Goal: Browse casually: Explore the website without a specific task or goal

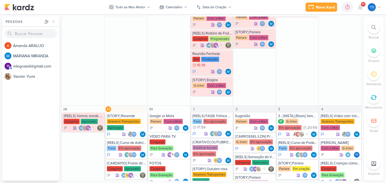
scroll to position [739, 0]
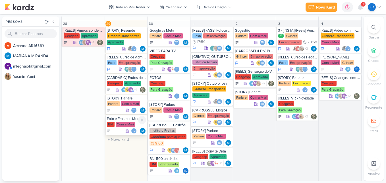
click at [135, 123] on div "BNI Com a Mari" at bounding box center [127, 124] width 40 height 6
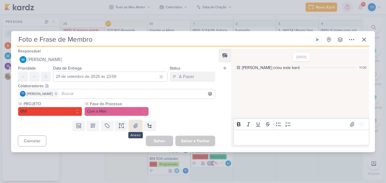
click at [133, 125] on icon at bounding box center [136, 126] width 6 height 6
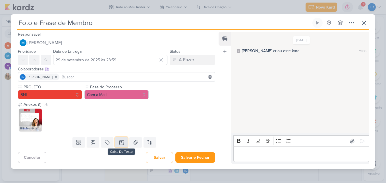
click at [122, 141] on icon at bounding box center [122, 142] width 6 height 6
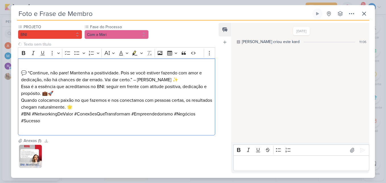
scroll to position [66, 0]
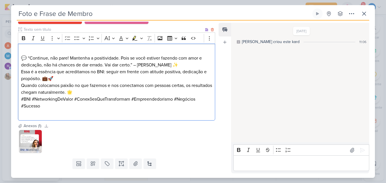
click at [22, 56] on p "💬 “Continue, não pare! Mantenha a positividade. Pois se você estiver fazendo co…" at bounding box center [116, 58] width 191 height 20
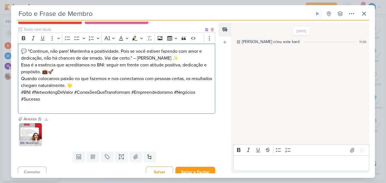
click at [190, 57] on p "💬 “Continue, não pare! Mantenha a positividade. Pois se você estiver fazendo co…" at bounding box center [116, 55] width 191 height 14
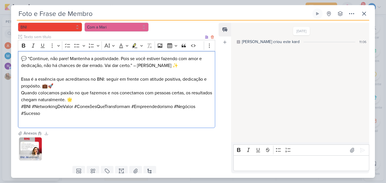
scroll to position [37, 0]
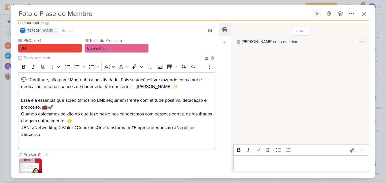
click at [134, 87] on p "💬 “Continue, não pare! Mantenha a positividade. Pois se você estiver fazendo co…" at bounding box center [116, 83] width 191 height 14
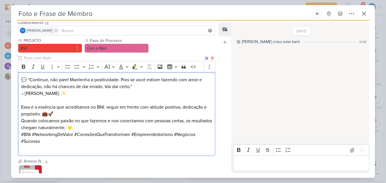
click at [67, 92] on p "– [PERSON_NAME] ✨" at bounding box center [116, 93] width 191 height 7
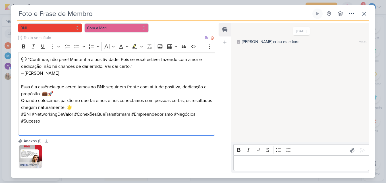
scroll to position [66, 0]
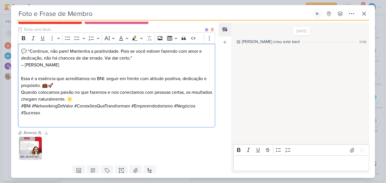
click at [63, 86] on p "Essa é a essência que acreditamos no BNI: seguir em frente com atitude positiva…" at bounding box center [116, 88] width 191 height 27
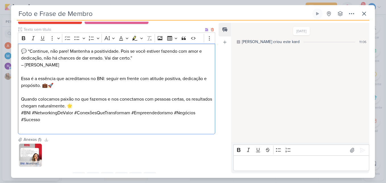
click at [102, 104] on p "⁠⁠⁠⁠⁠⁠⁠ Quando colocamos paixão no que fazemos e nos conectamos com pessoas cer…" at bounding box center [116, 99] width 191 height 20
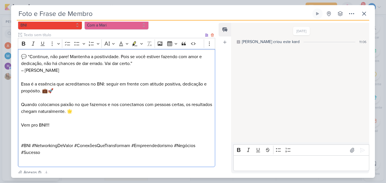
scroll to position [119, 0]
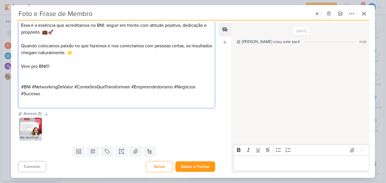
click at [31, 125] on img at bounding box center [30, 128] width 23 height 23
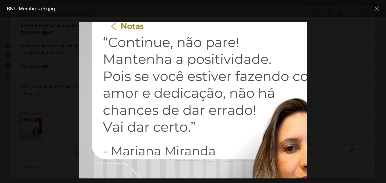
scroll to position [85, 15]
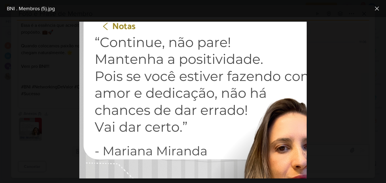
click at [268, 110] on img at bounding box center [217, 128] width 307 height 384
click at [378, 7] on icon at bounding box center [377, 8] width 7 height 7
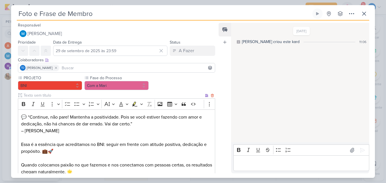
scroll to position [119, 0]
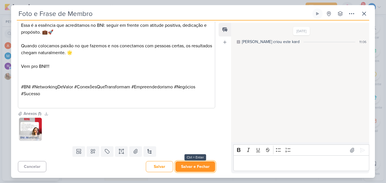
click at [190, 169] on button "Salvar e Fechar" at bounding box center [195, 166] width 40 height 11
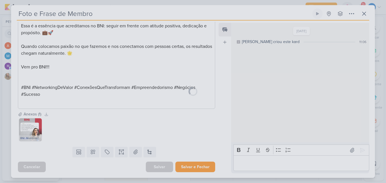
scroll to position [118, 0]
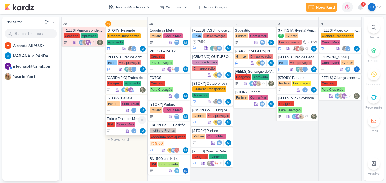
click at [127, 122] on div "Com a Mari" at bounding box center [125, 123] width 19 height 5
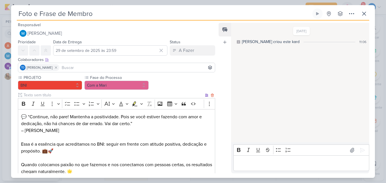
scroll to position [0, 0]
click at [362, 14] on icon at bounding box center [364, 13] width 7 height 7
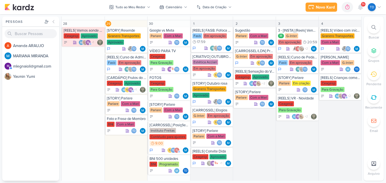
click at [365, 3] on div "9+" at bounding box center [363, 4] width 5 height 5
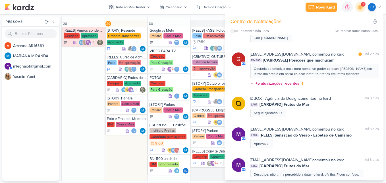
scroll to position [256, 0]
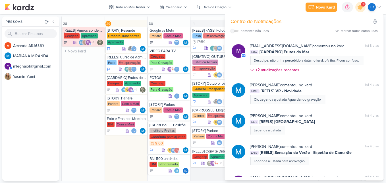
click at [87, 96] on div "28 [REELS] Vamos aonde o vento nos levar [GEOGRAPHIC_DATA] Aprovado" at bounding box center [83, 101] width 43 height 163
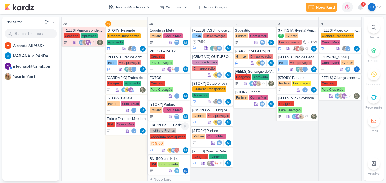
click at [159, 131] on div "Instituto Freitas" at bounding box center [163, 130] width 26 height 5
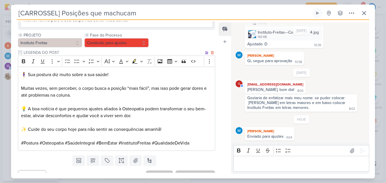
scroll to position [186, 0]
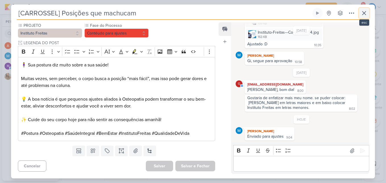
click at [367, 13] on icon at bounding box center [364, 13] width 7 height 7
